Goal: Task Accomplishment & Management: Use online tool/utility

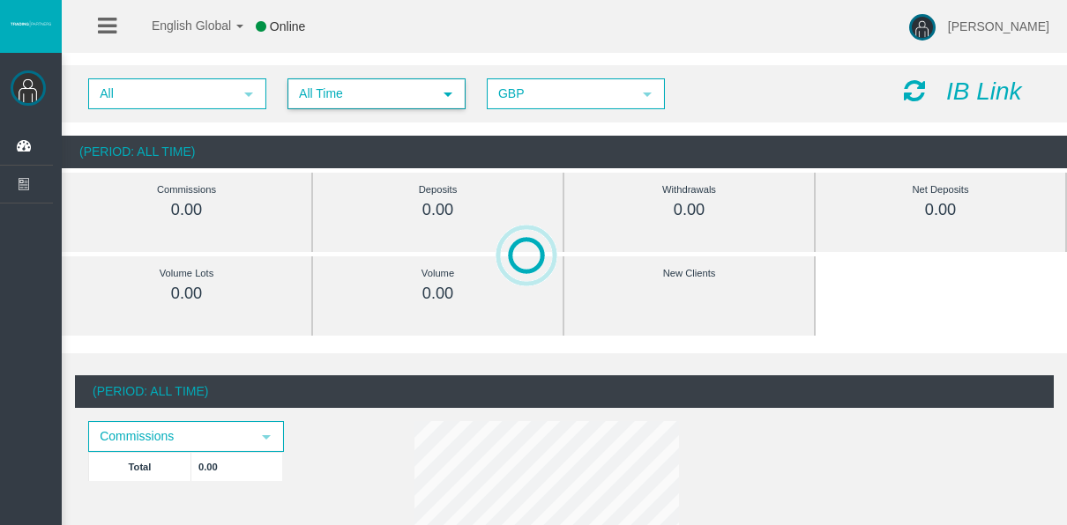
click at [359, 92] on span "All Time" at bounding box center [360, 93] width 143 height 27
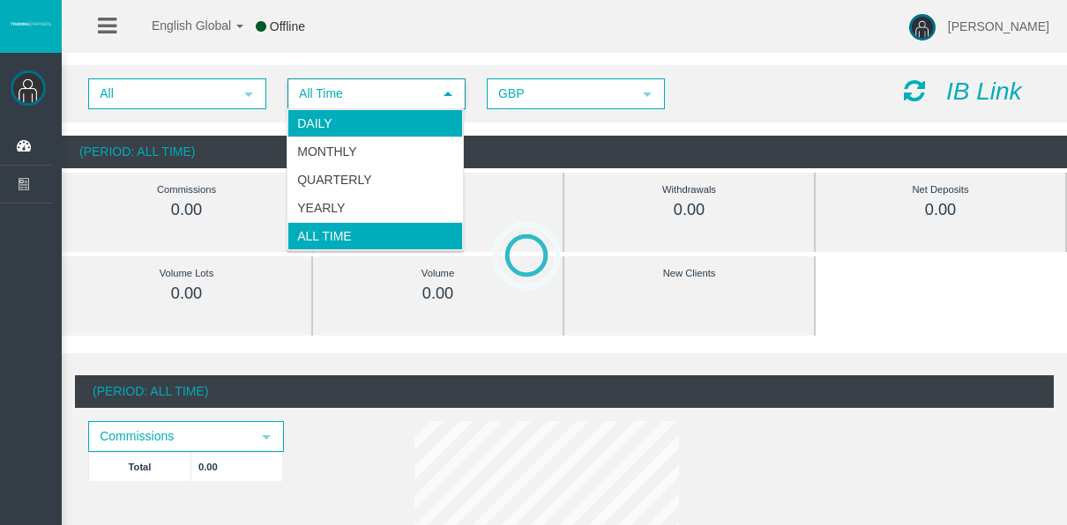
click at [343, 122] on li "Daily" at bounding box center [374, 123] width 175 height 28
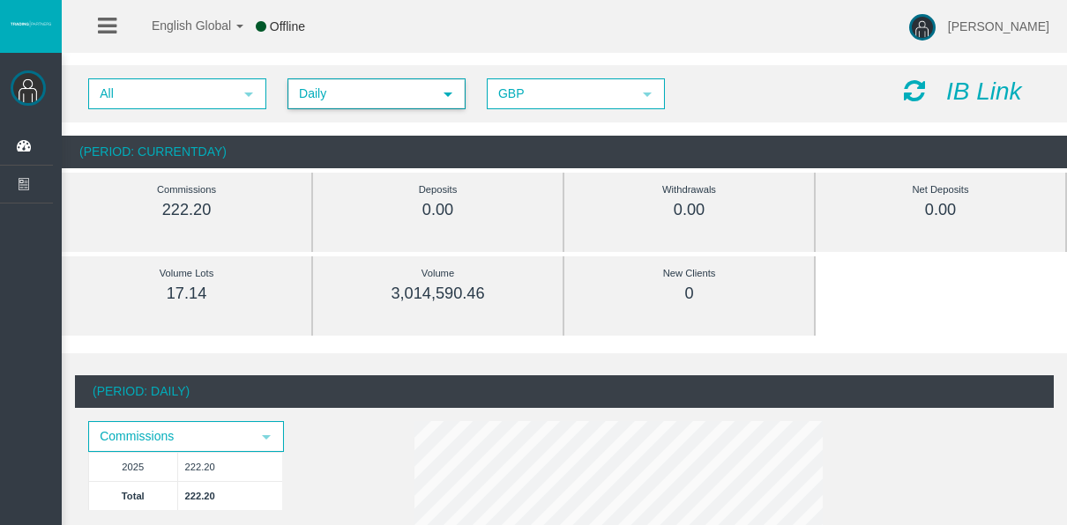
click at [312, 90] on span "Daily" at bounding box center [360, 93] width 143 height 27
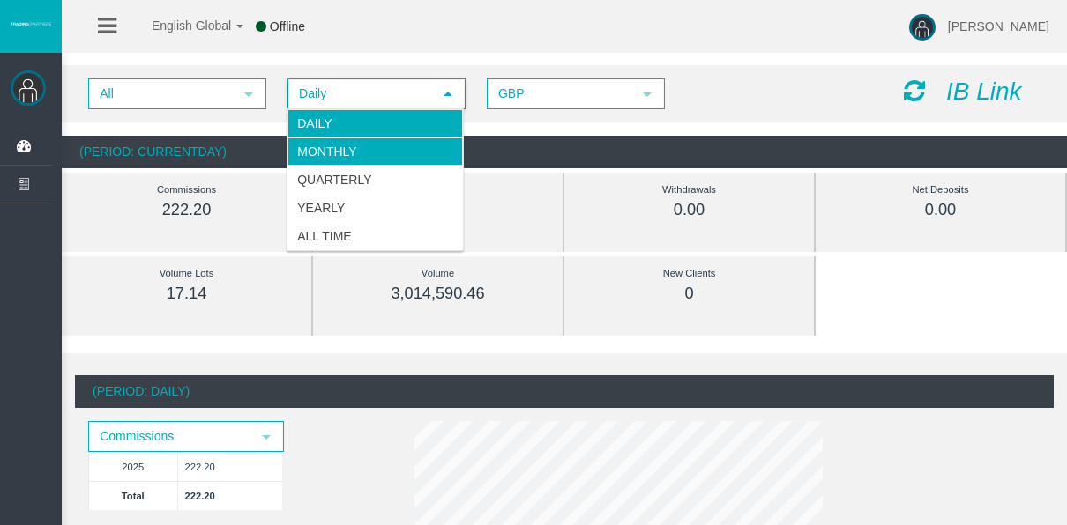
click at [332, 148] on li "Monthly" at bounding box center [374, 152] width 175 height 28
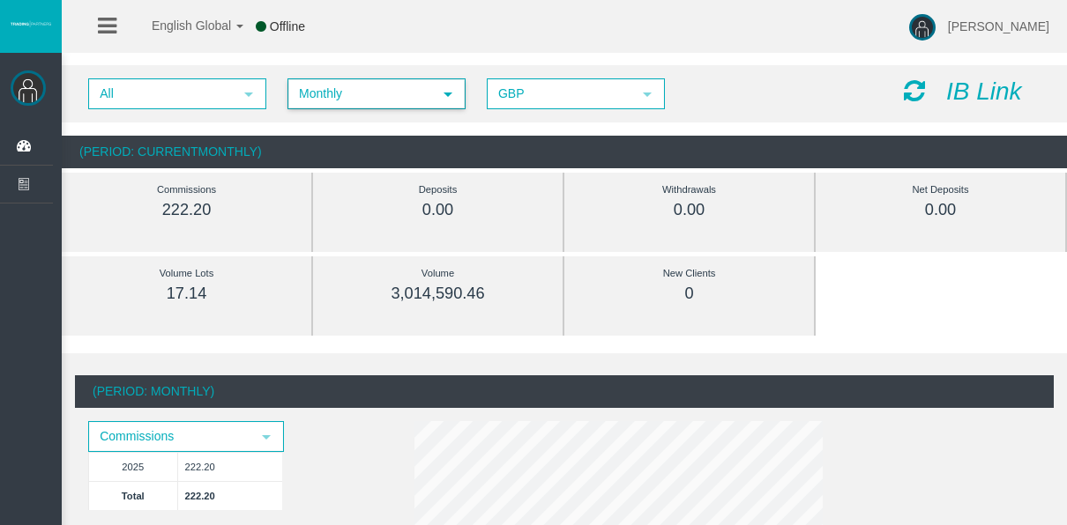
click at [324, 101] on span "Monthly" at bounding box center [360, 93] width 143 height 27
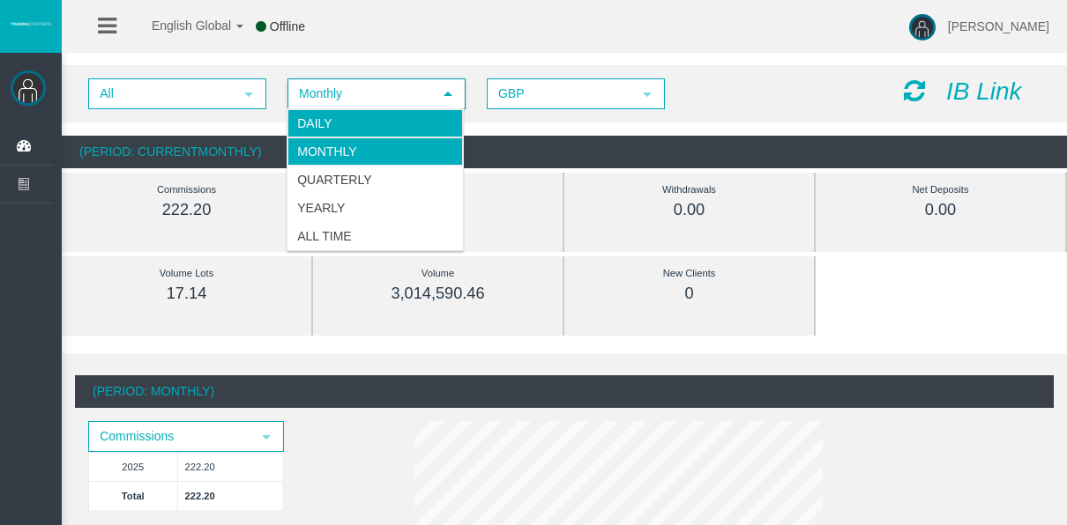
click at [315, 129] on li "Daily" at bounding box center [374, 123] width 175 height 28
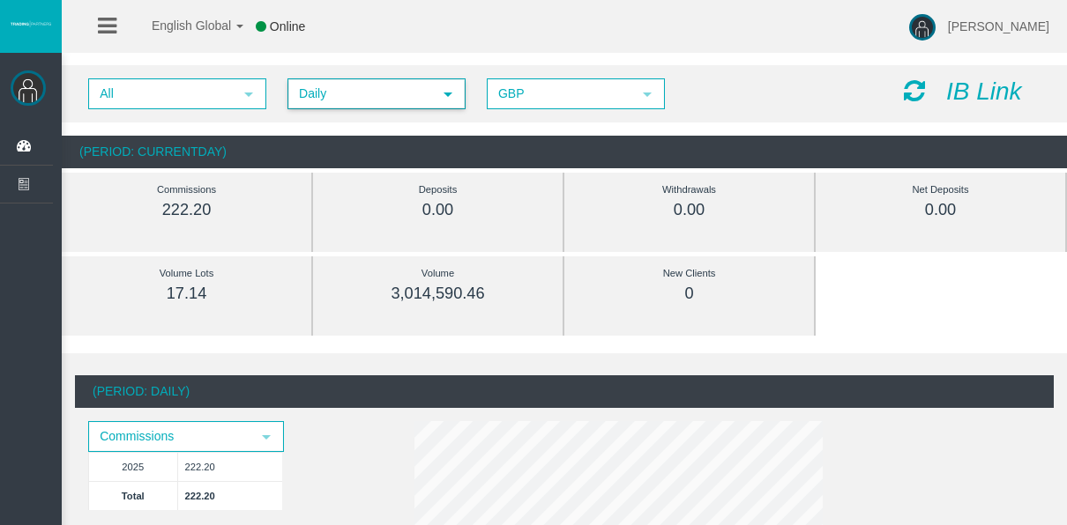
click at [354, 196] on div "Deposits" at bounding box center [438, 190] width 170 height 20
click at [343, 194] on div "Deposits 0.00" at bounding box center [437, 200] width 197 height 41
click at [335, 191] on div "Deposits 0.00" at bounding box center [437, 212] width 223 height 79
click at [325, 190] on div "Deposits 0.00" at bounding box center [438, 212] width 251 height 79
drag, startPoint x: 324, startPoint y: 190, endPoint x: 311, endPoint y: 189, distance: 12.5
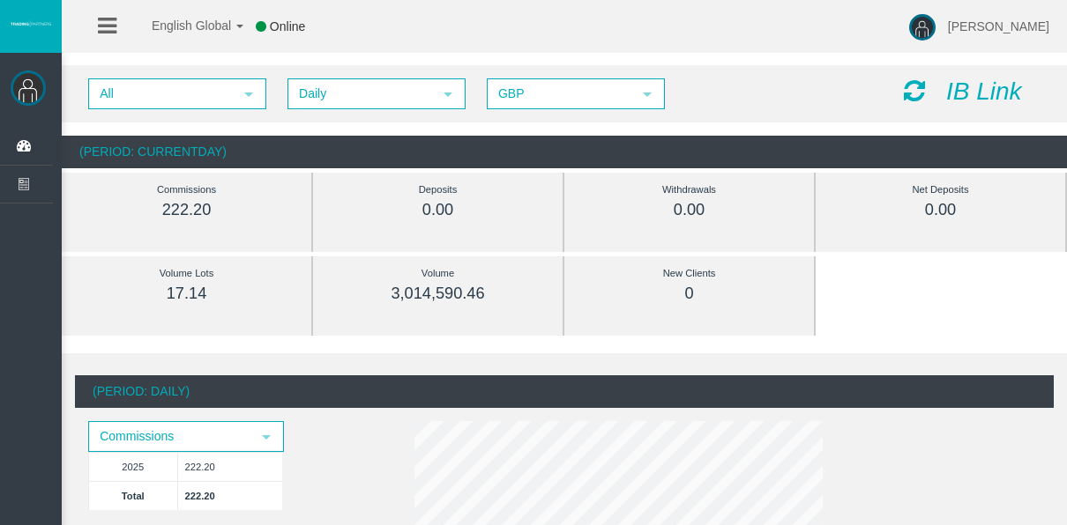
click at [316, 189] on div "Deposits 0.00" at bounding box center [438, 212] width 251 height 79
drag, startPoint x: 311, startPoint y: 189, endPoint x: 247, endPoint y: 147, distance: 76.5
click at [247, 147] on div "(Period: CurrentDay)" at bounding box center [564, 152] width 1005 height 33
click at [306, 118] on div "All select Daily select 4 GBP select GBP IB Link" at bounding box center [564, 93] width 1005 height 57
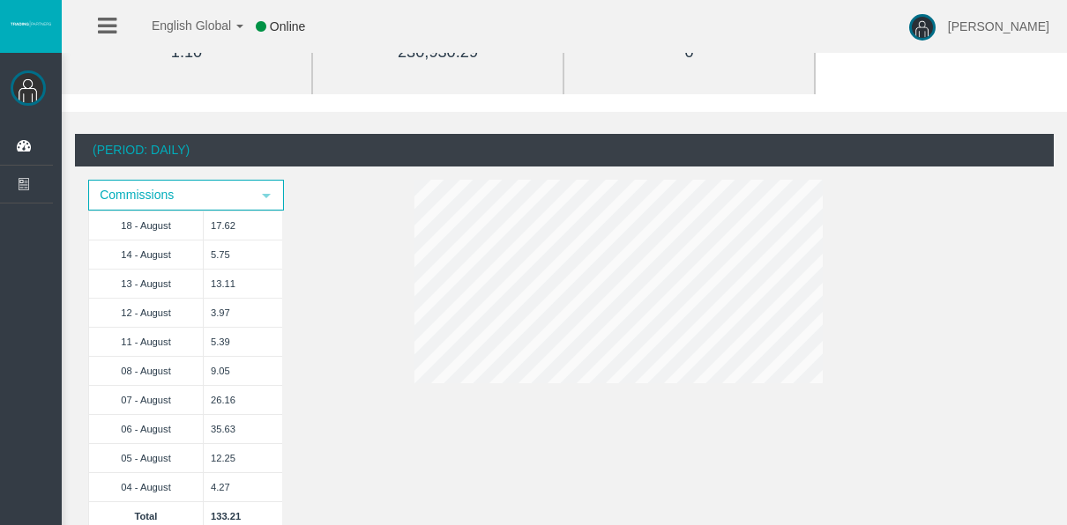
scroll to position [265, 0]
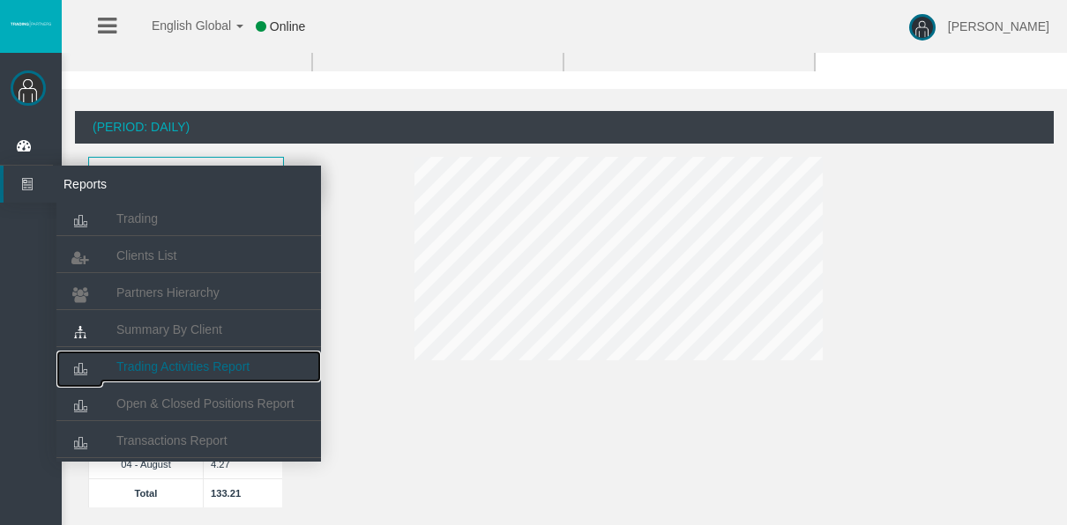
click at [193, 369] on span "Trading Activities Report" at bounding box center [182, 367] width 133 height 14
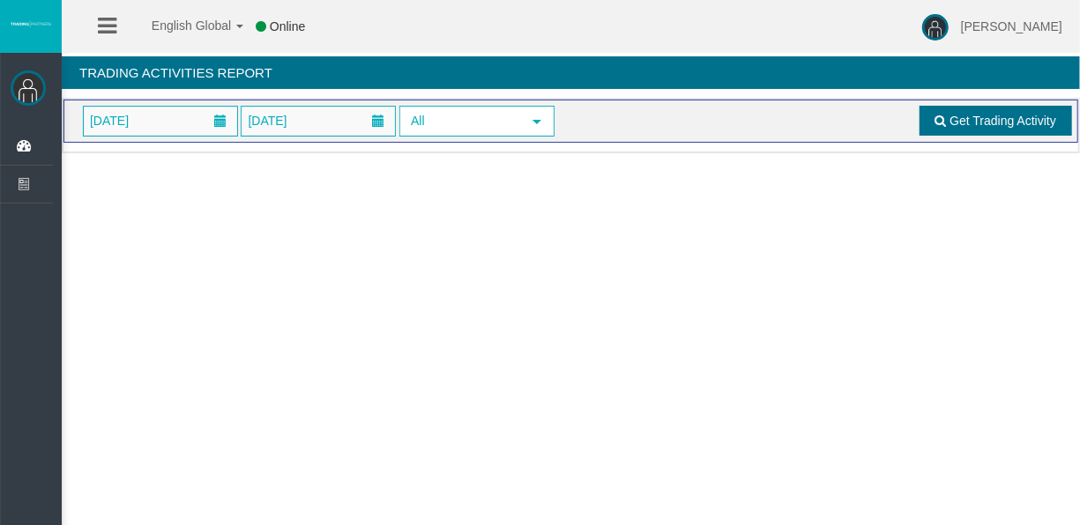
click at [956, 108] on link "Get Trading Activity" at bounding box center [996, 121] width 153 height 30
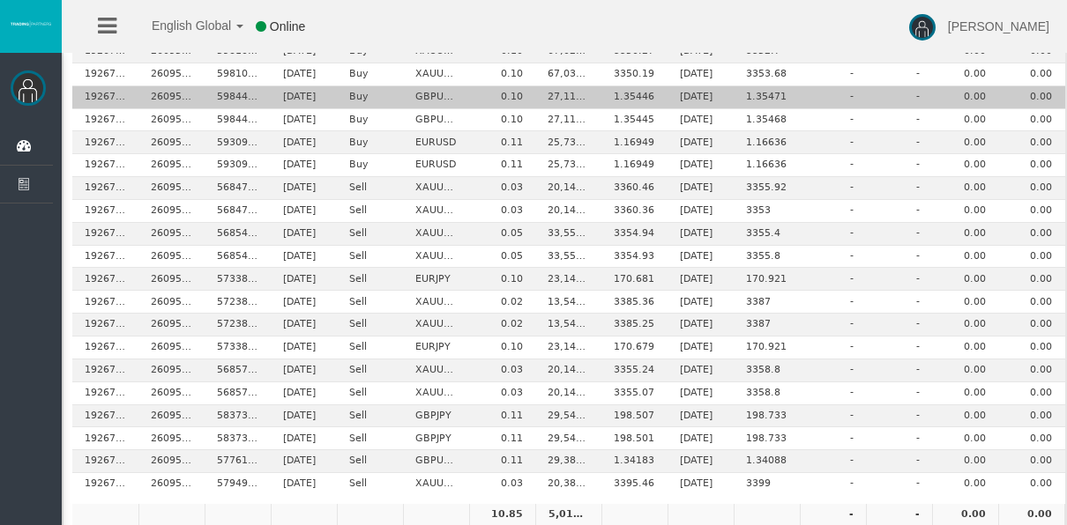
scroll to position [331, 0]
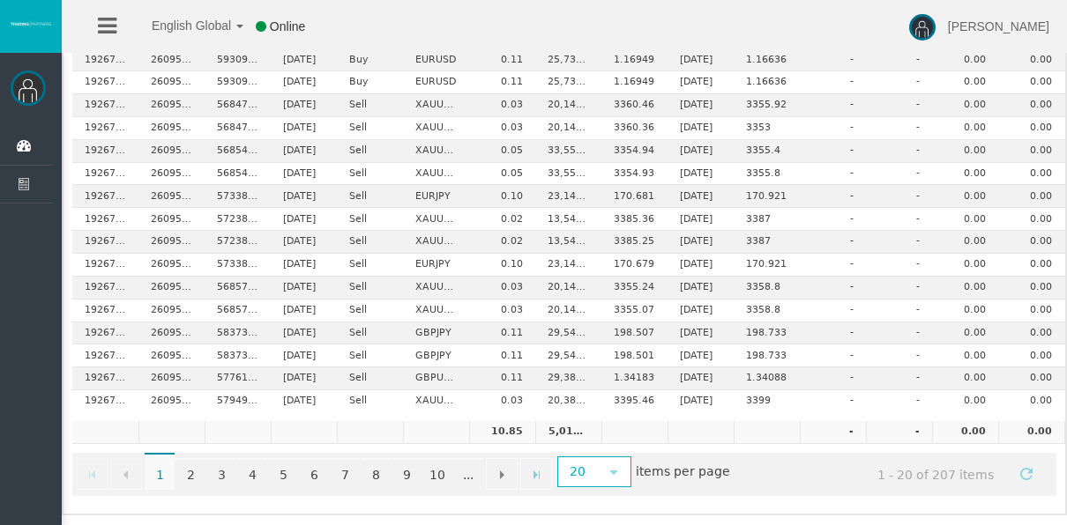
drag, startPoint x: 745, startPoint y: 489, endPoint x: 770, endPoint y: 489, distance: 24.7
click at [770, 489] on div "Export to Excel Export to PDF Drag a column header and drop it here to group by…" at bounding box center [564, 161] width 1002 height 689
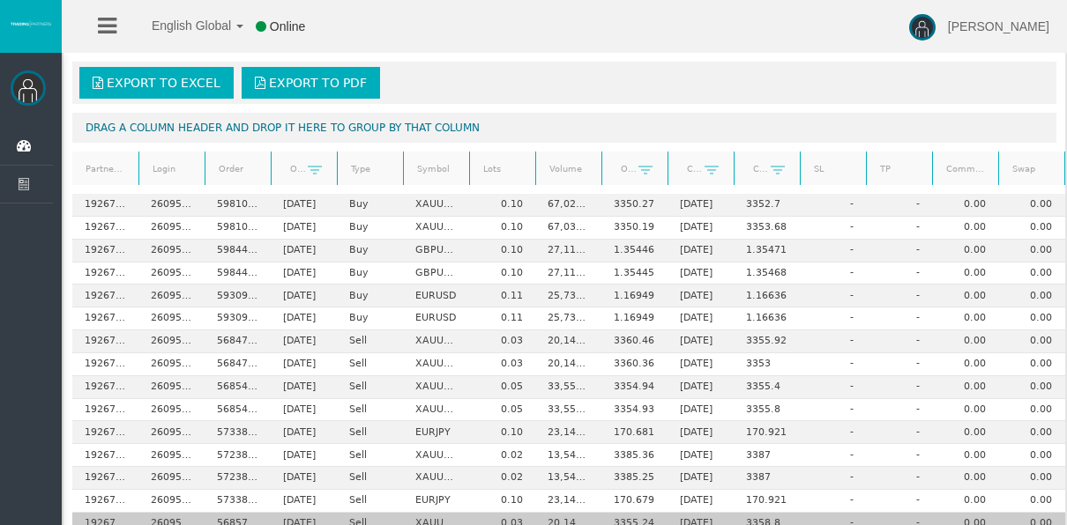
scroll to position [66, 0]
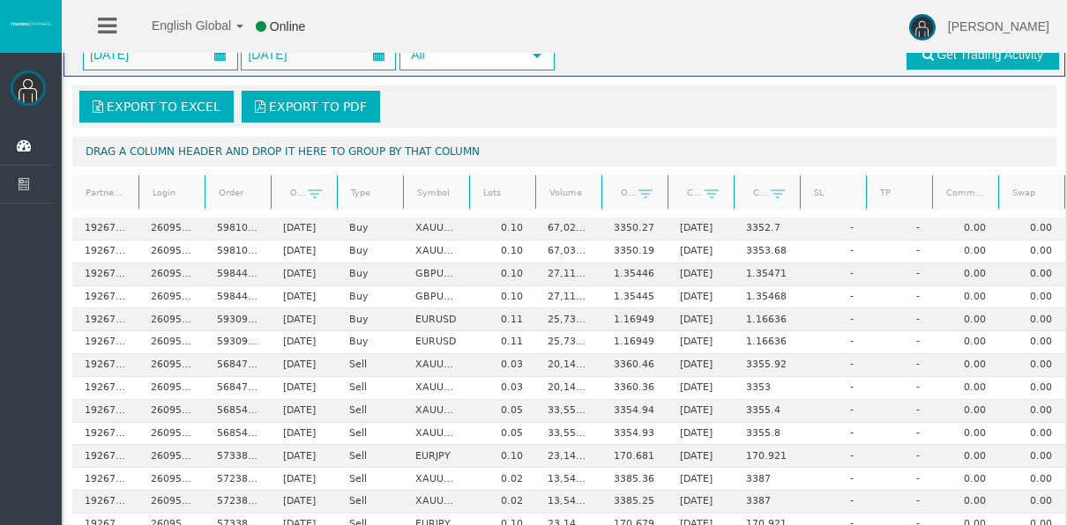
click at [109, 23] on icon at bounding box center [107, 26] width 19 height 22
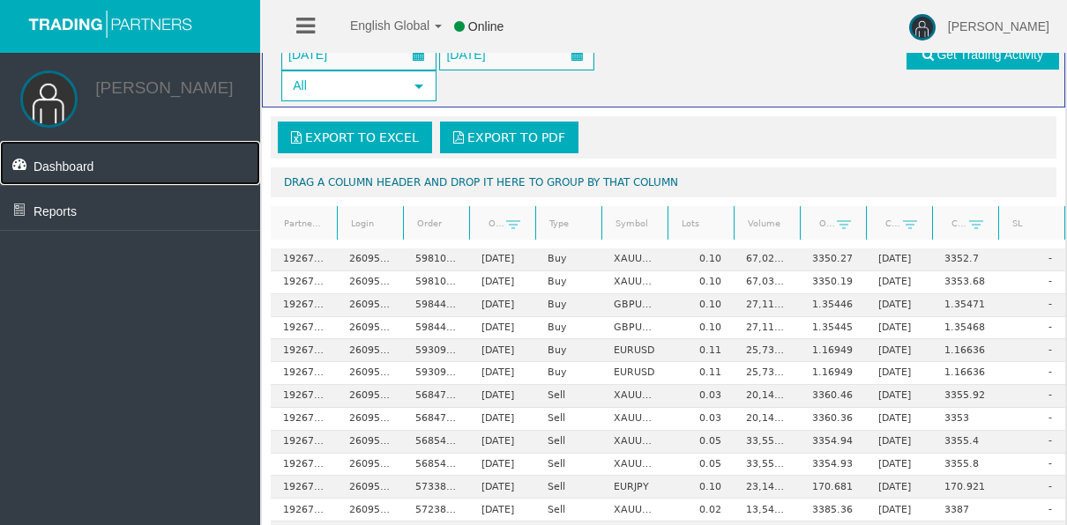
click at [104, 171] on link "Dashboard" at bounding box center [130, 163] width 260 height 44
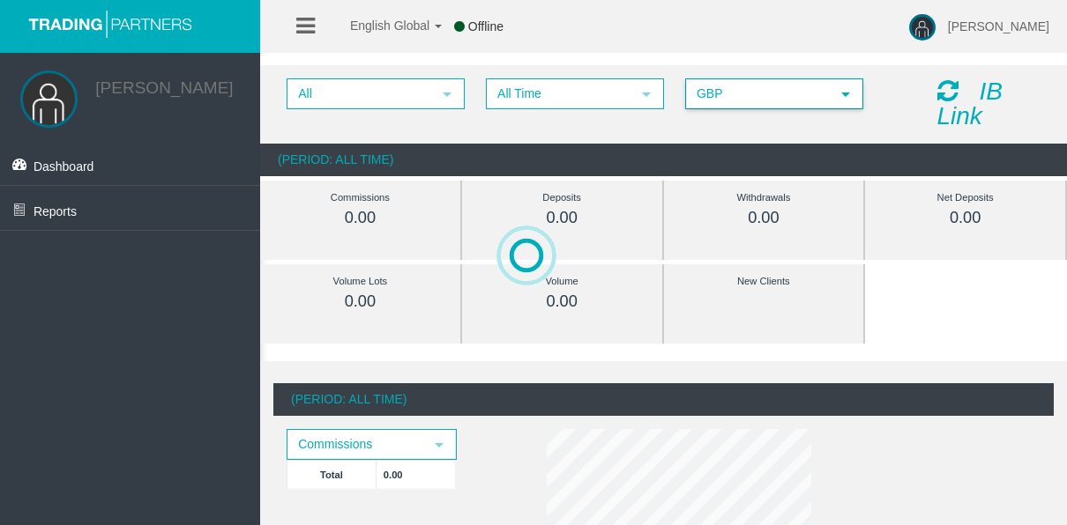
click at [852, 97] on span "select" at bounding box center [846, 93] width 32 height 27
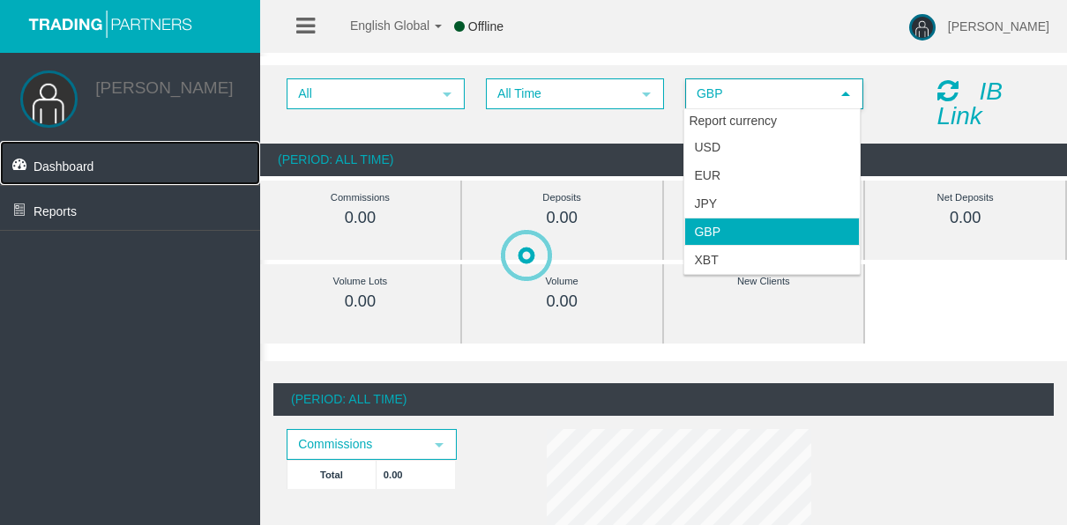
click at [0, 173] on link "Dashboard" at bounding box center [130, 163] width 260 height 44
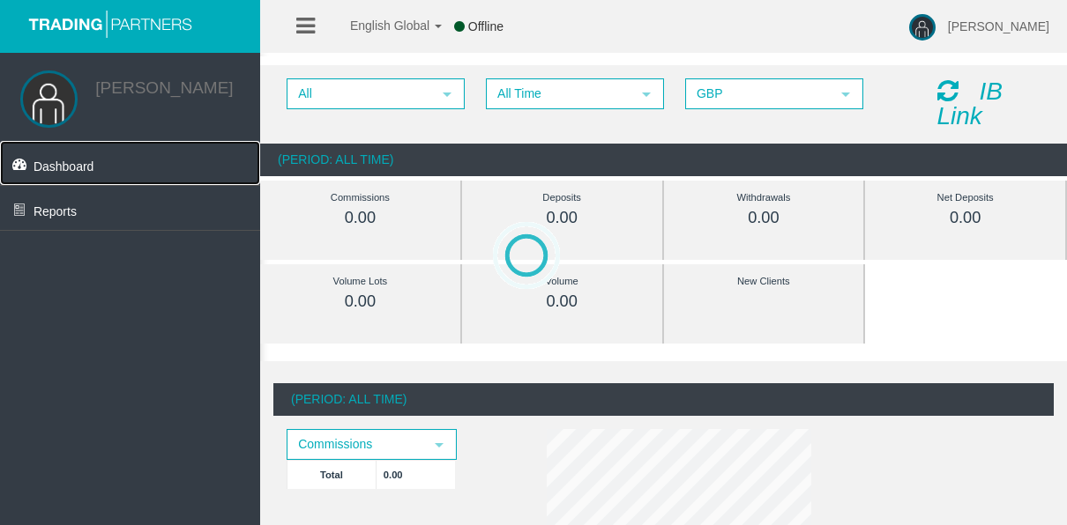
click at [15, 166] on icon at bounding box center [19, 156] width 22 height 30
click at [34, 193] on link "Reports" at bounding box center [130, 208] width 260 height 44
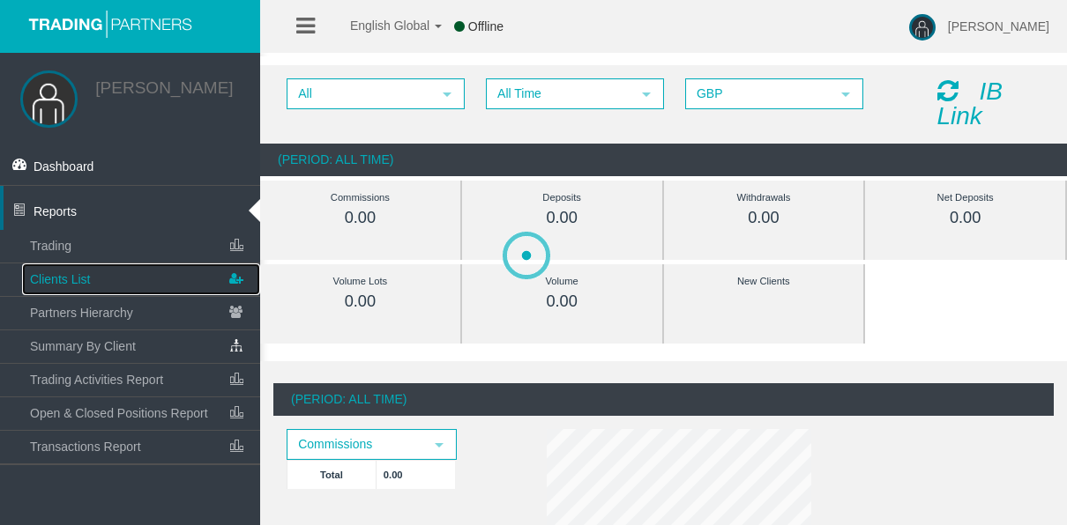
click at [75, 272] on span "Clients List" at bounding box center [60, 279] width 60 height 14
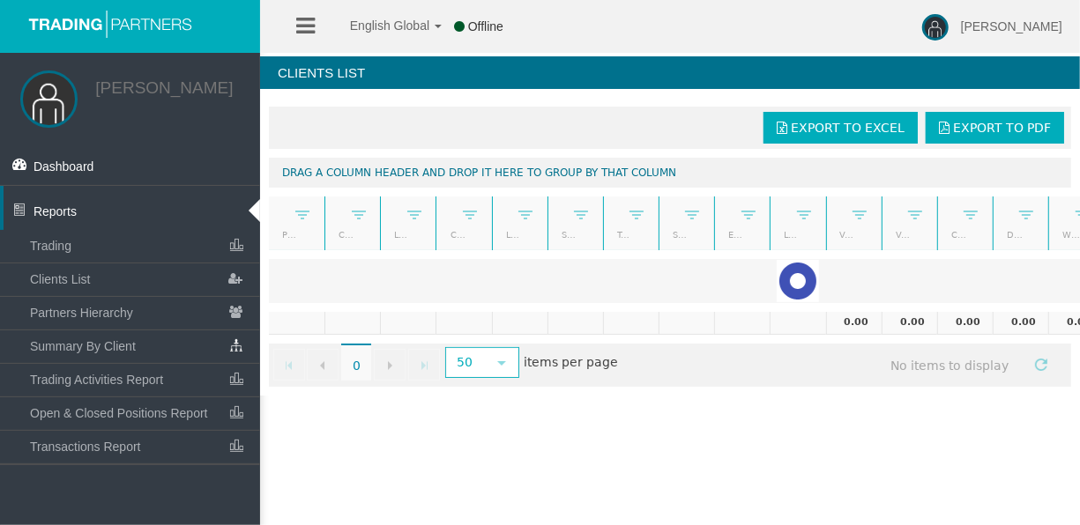
click at [678, 436] on div "English Global 简体中文 English Global 日本語 한국어 Offline [PERSON_NAME] Help Log Out […" at bounding box center [540, 262] width 1080 height 525
click at [250, 205] on link "Reports" at bounding box center [130, 208] width 260 height 44
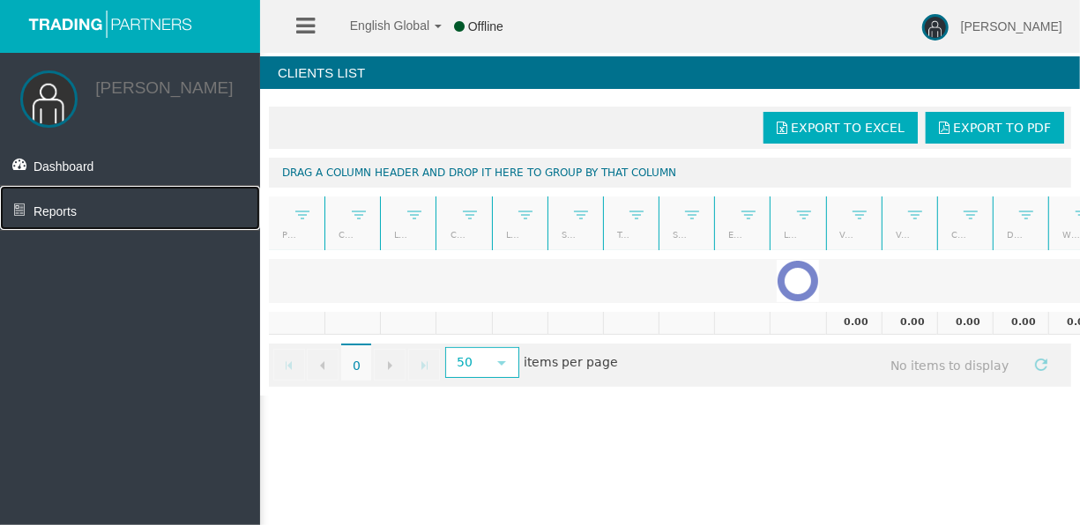
click at [250, 212] on link "Reports" at bounding box center [130, 208] width 260 height 44
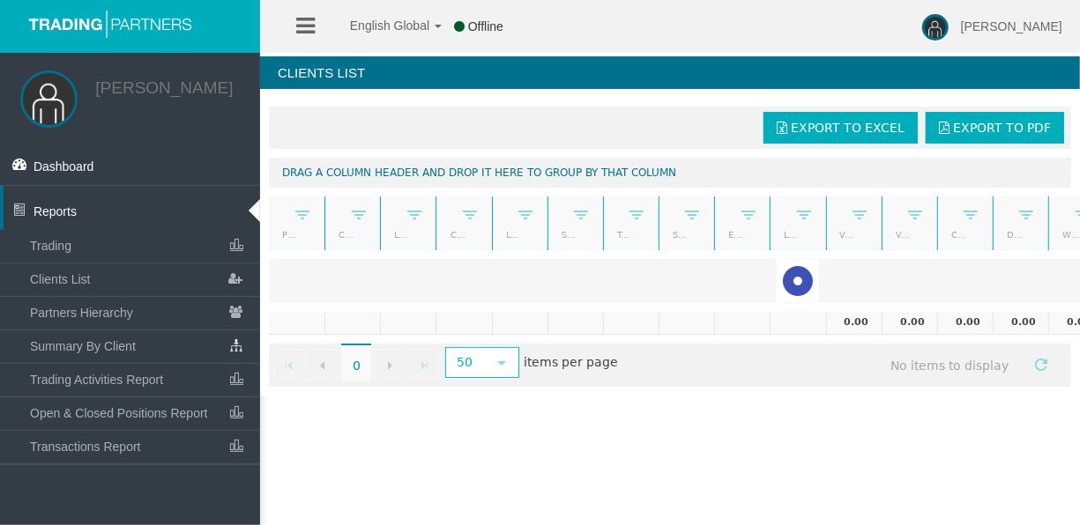
click at [254, 212] on link "Reports" at bounding box center [130, 208] width 260 height 44
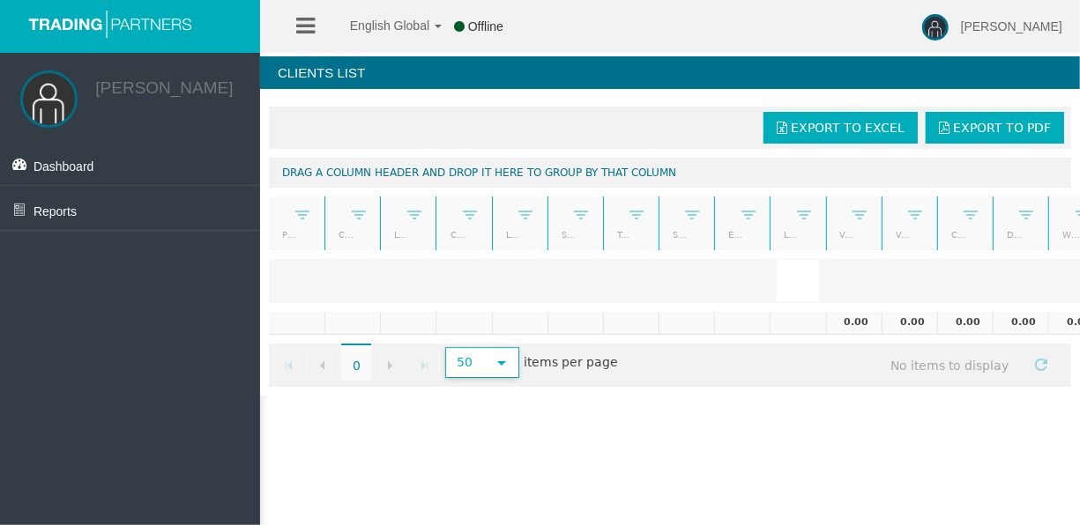
click at [563, 424] on div "English Global 简体中文 English Global 日本語 한국어 Offline [PERSON_NAME] Help Log Out […" at bounding box center [540, 262] width 1080 height 525
click at [295, 17] on li at bounding box center [305, 26] width 27 height 53
click at [309, 30] on icon at bounding box center [305, 26] width 19 height 22
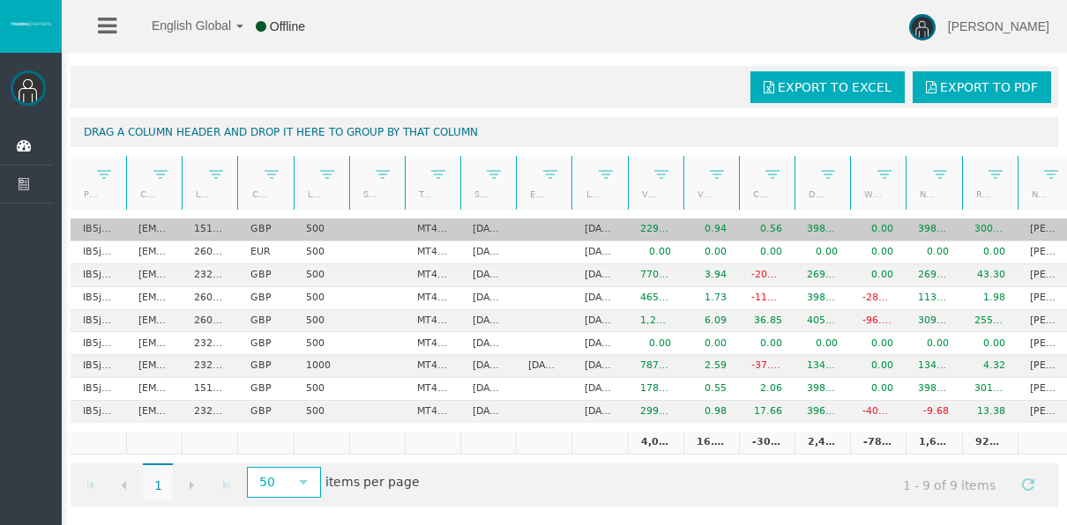
click at [151, 219] on td "[EMAIL_ADDRESS][DOMAIN_NAME]" at bounding box center [154, 230] width 56 height 23
click at [138, 224] on td "[EMAIL_ADDRESS][DOMAIN_NAME]" at bounding box center [154, 230] width 56 height 23
drag, startPoint x: 138, startPoint y: 224, endPoint x: 127, endPoint y: 217, distance: 13.5
click at [127, 219] on td "[EMAIL_ADDRESS][DOMAIN_NAME]" at bounding box center [154, 230] width 56 height 23
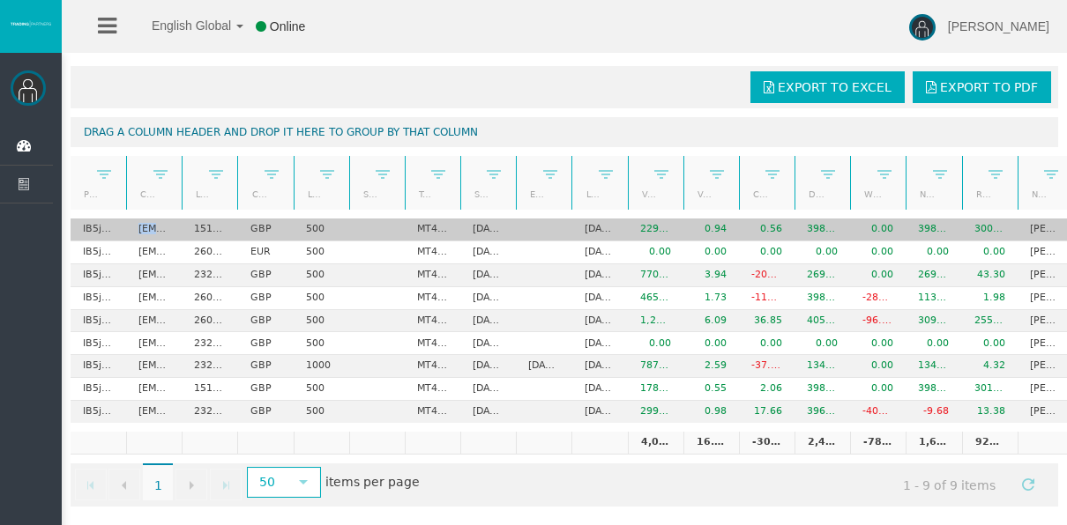
click at [127, 219] on td "[EMAIL_ADDRESS][DOMAIN_NAME]" at bounding box center [154, 230] width 56 height 23
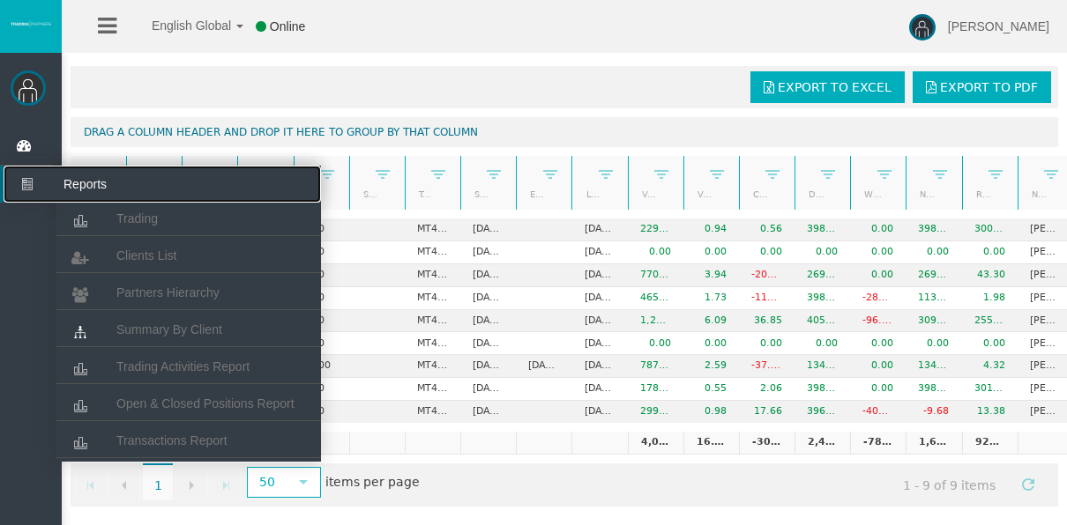
click at [37, 178] on icon at bounding box center [27, 184] width 47 height 37
click at [195, 333] on span "Summary By Client" at bounding box center [169, 330] width 106 height 14
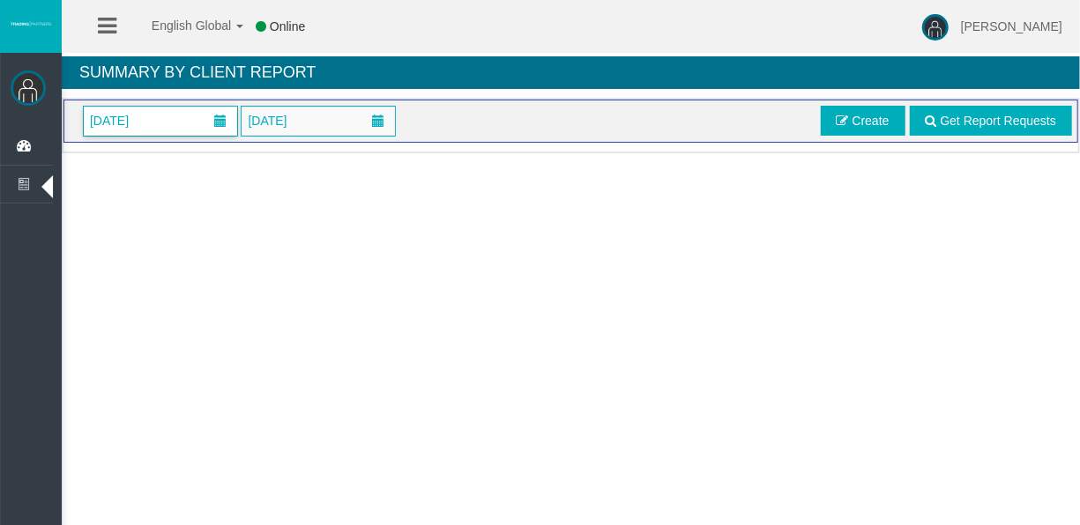
click at [129, 110] on span "[DATE]" at bounding box center [109, 120] width 49 height 25
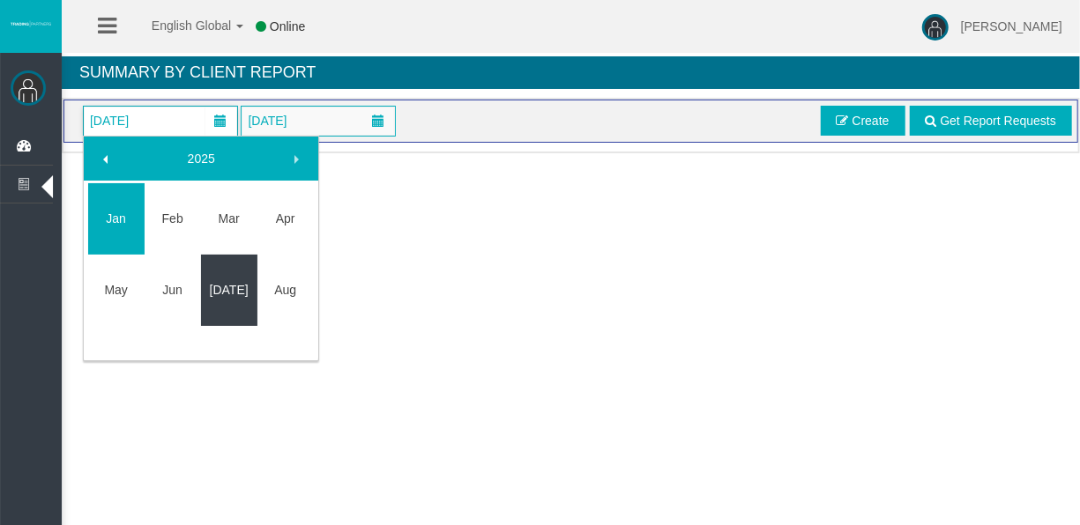
click at [220, 262] on td "[DATE]" at bounding box center [229, 290] width 56 height 71
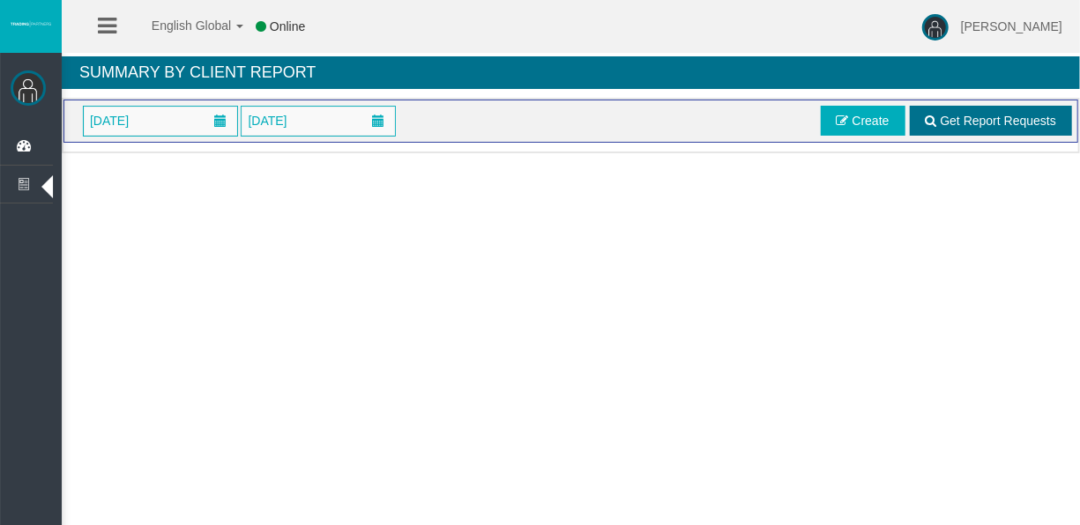
click at [974, 130] on link "Get Report Requests" at bounding box center [991, 121] width 162 height 30
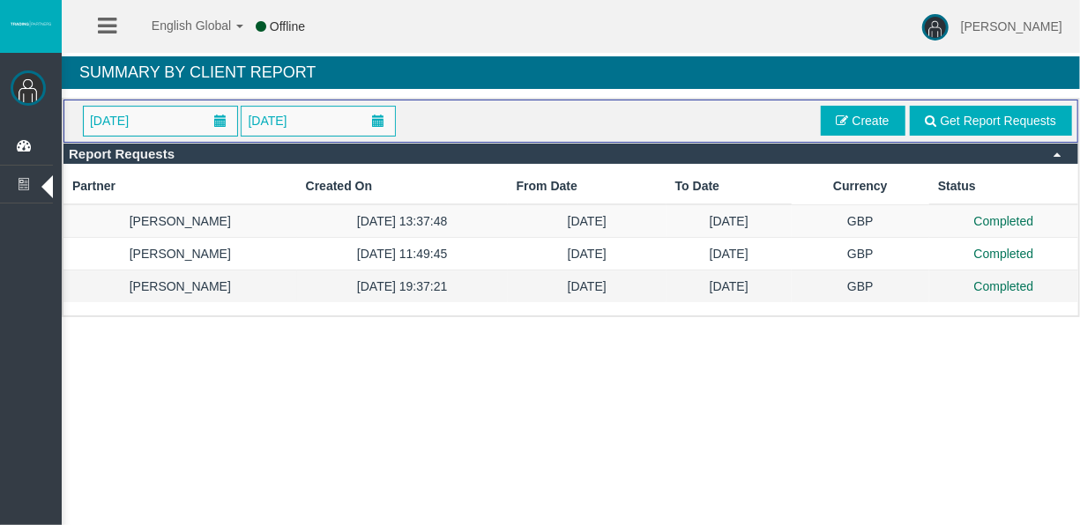
click at [536, 284] on td "[DATE]" at bounding box center [587, 287] width 159 height 33
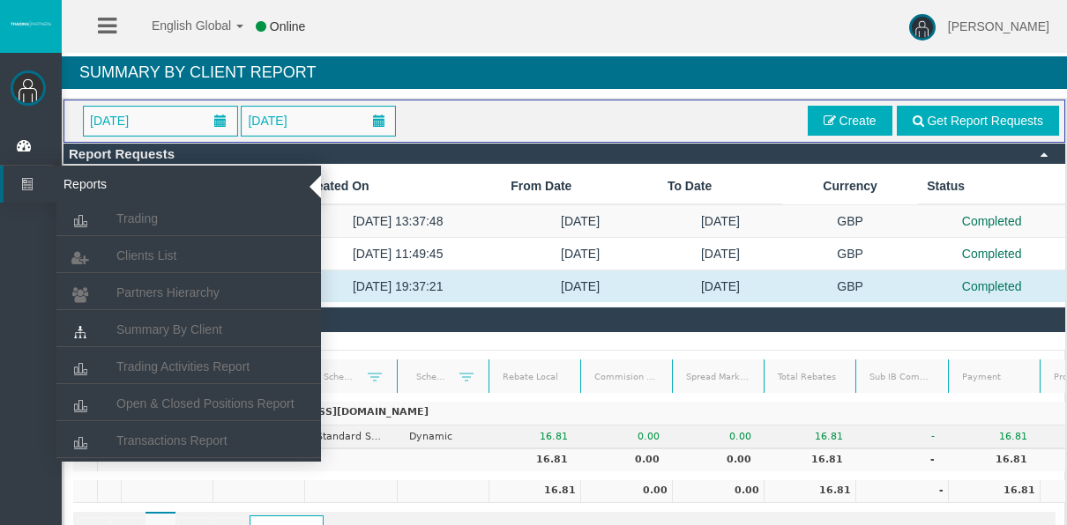
click at [47, 180] on icon at bounding box center [27, 184] width 47 height 37
click at [188, 406] on span "Open & Closed Positions Report" at bounding box center [205, 404] width 178 height 14
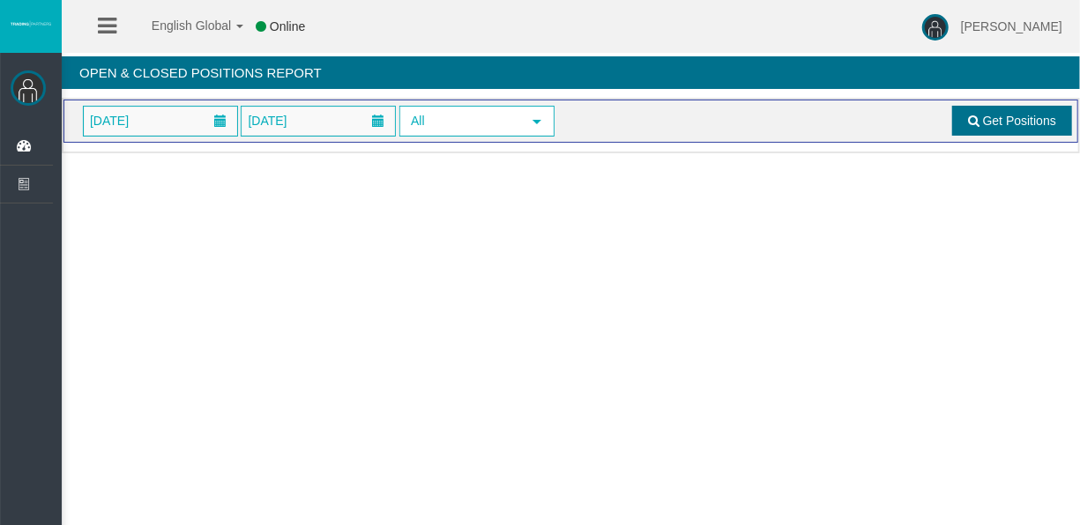
click at [1016, 133] on link "Get Positions" at bounding box center [1012, 121] width 120 height 30
